Goal: Find contact information: Find contact information

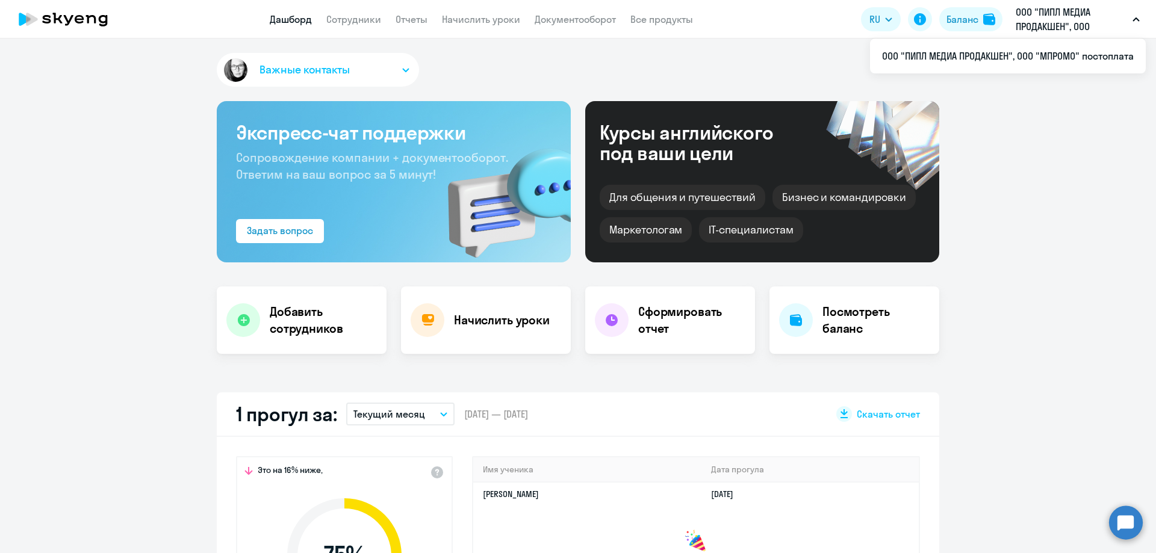
select select "30"
click at [389, 72] on button "Важные контакты" at bounding box center [318, 70] width 202 height 34
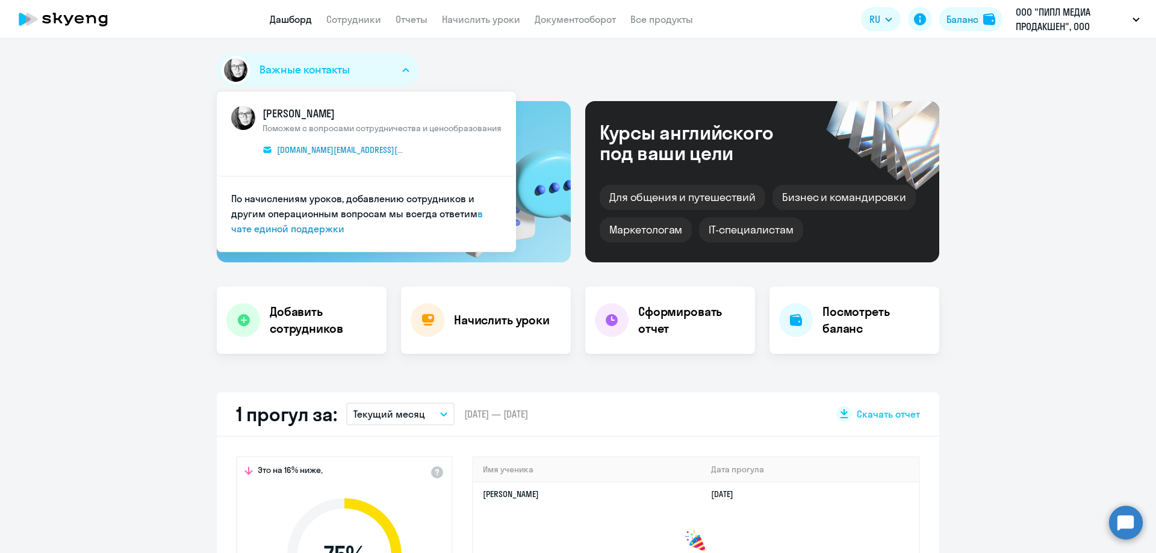
select select "30"
click at [656, 78] on div "Важные контакты КАМ_Юлианна [PERSON_NAME] с вопросами сотрудничества и ценообра…" at bounding box center [578, 72] width 722 height 39
